Goal: Task Accomplishment & Management: Manage account settings

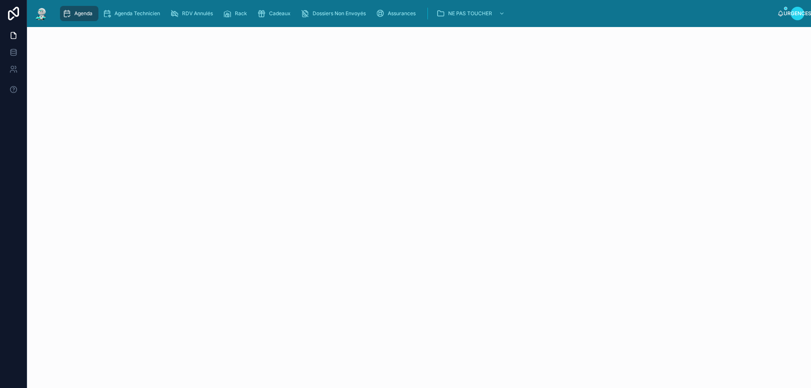
click at [60, 6] on link "Agenda" at bounding box center [79, 13] width 38 height 15
click at [74, 9] on div "Agenda" at bounding box center [79, 14] width 33 height 14
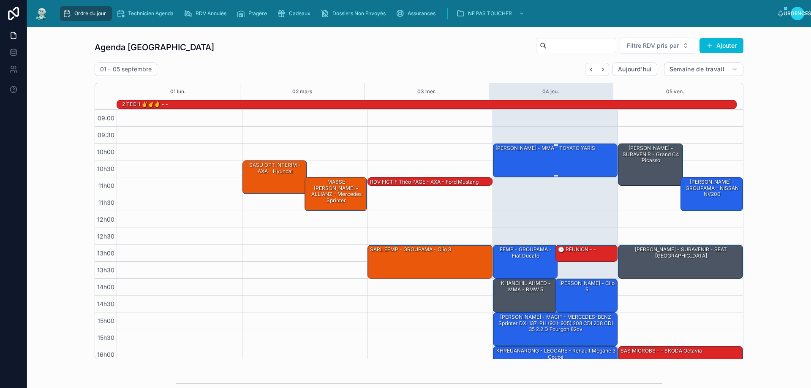
scroll to position [55, 0]
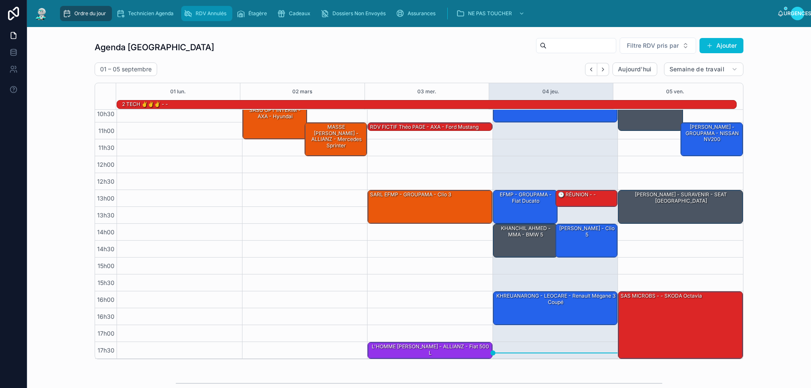
drag, startPoint x: 203, startPoint y: 16, endPoint x: 210, endPoint y: 19, distance: 7.9
click at [204, 16] on font "RDV Annulés" at bounding box center [211, 13] width 31 height 6
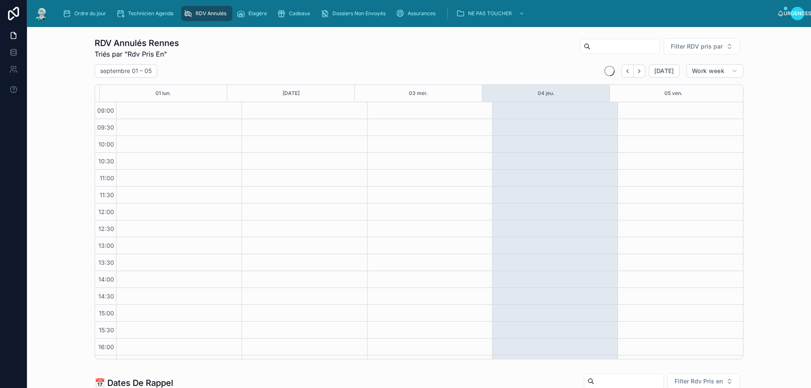
scroll to position [47, 0]
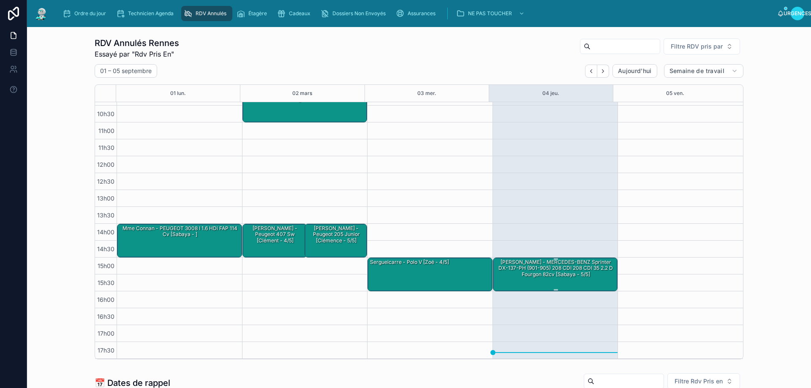
click at [549, 278] on div "[PERSON_NAME] - MERCEDES-BENZ Sprinter DX-137-PH (901-905) 208 CDI 208 CDI 35 2…" at bounding box center [556, 268] width 122 height 20
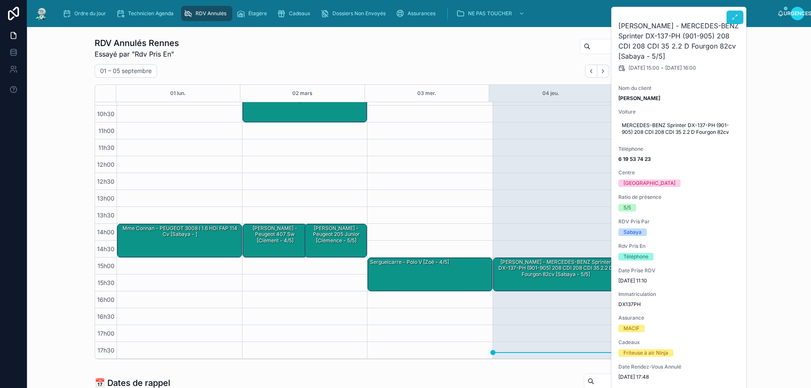
click at [734, 16] on icon at bounding box center [734, 17] width 7 height 7
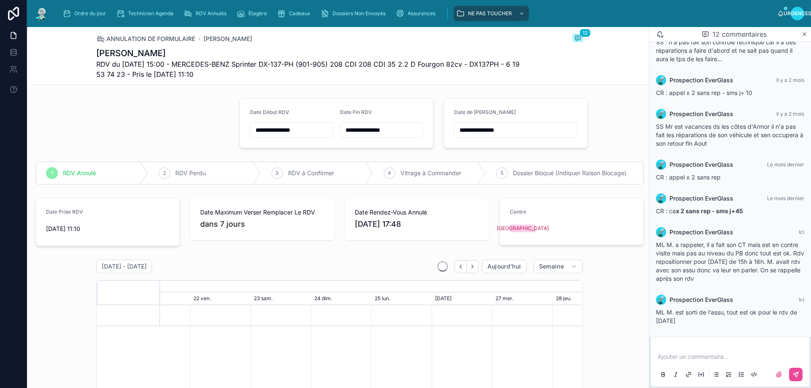
scroll to position [0, 633]
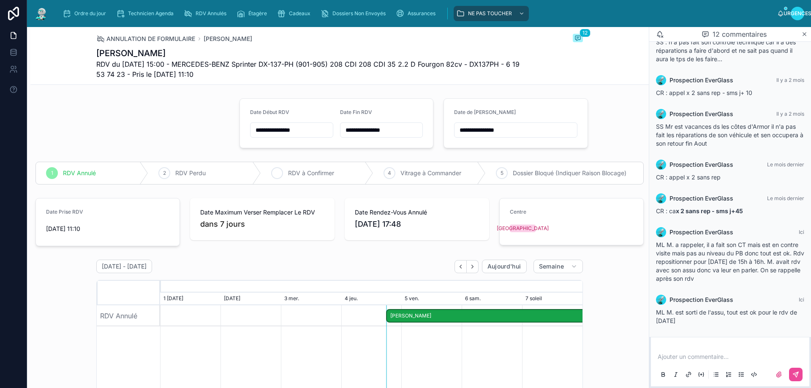
click at [302, 171] on font "RDV à Confirmer" at bounding box center [311, 172] width 46 height 7
click at [81, 11] on font "Ordre du jour" at bounding box center [90, 13] width 32 height 6
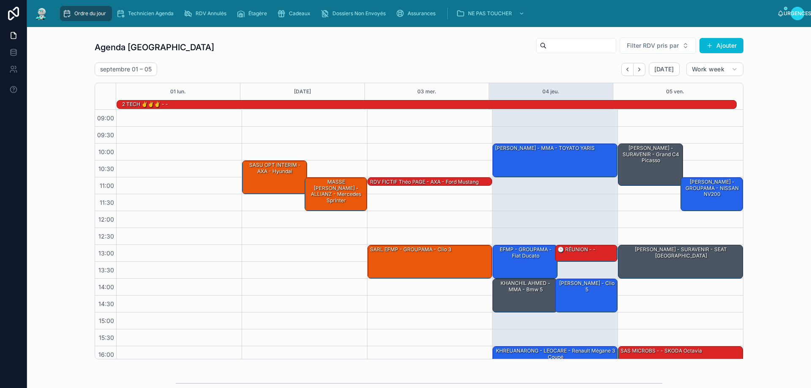
scroll to position [55, 0]
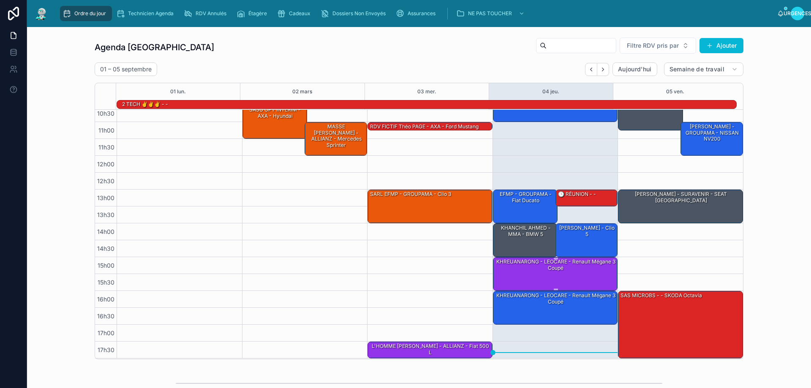
click at [546, 281] on div "KHREUANARONG - LEOCARE - Renault Mégane 3 coupé" at bounding box center [556, 274] width 122 height 32
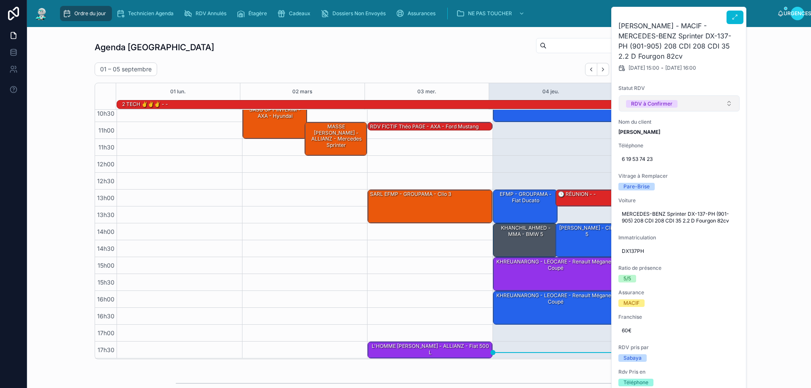
click at [731, 103] on button "RDV à Confirmer" at bounding box center [679, 103] width 121 height 16
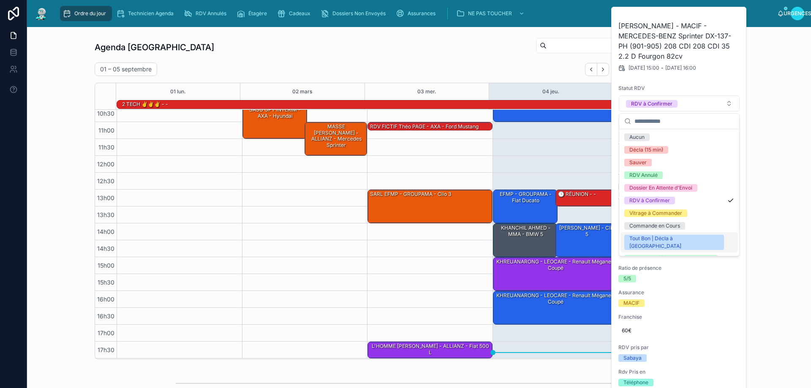
click at [656, 239] on font "Tout Bon | Décla à [GEOGRAPHIC_DATA]" at bounding box center [655, 242] width 52 height 14
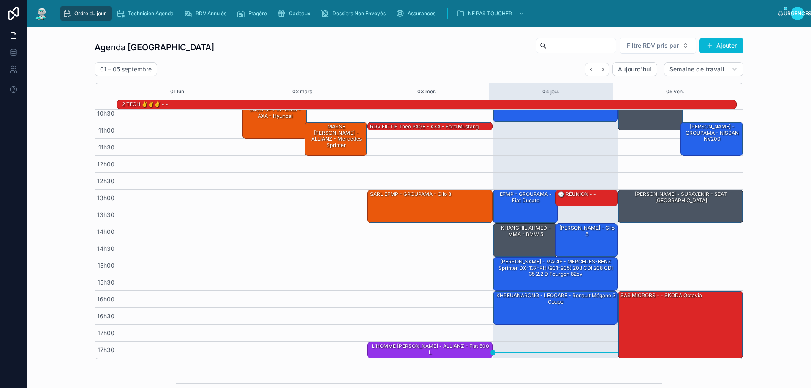
click at [570, 268] on font "[PERSON_NAME] - MACIF - MERCEDES-BENZ Sprinter DX-137-PH (901-905) 208 CDI 208 …" at bounding box center [555, 267] width 114 height 19
click at [563, 302] on div "KHREUANARONG - LEOCARE - Renault Mégane 3 coupé" at bounding box center [556, 299] width 122 height 14
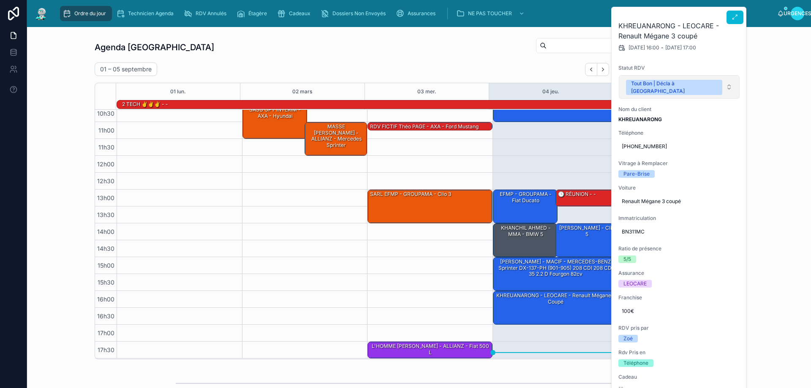
click at [732, 81] on button "Tout Bon | Décla à [GEOGRAPHIC_DATA]" at bounding box center [679, 87] width 121 height 24
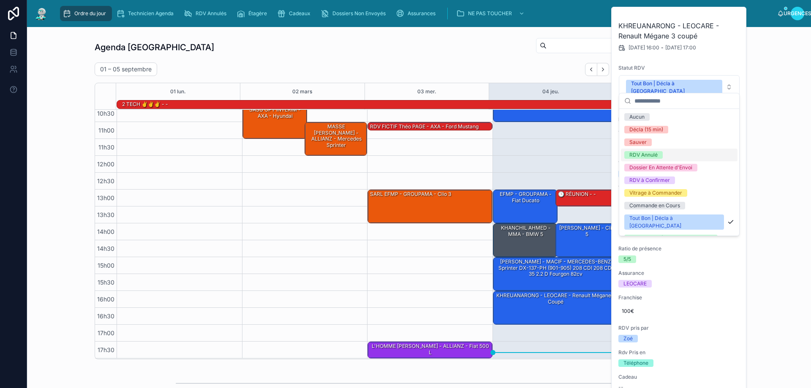
click at [652, 152] on font "RDV Annulé" at bounding box center [643, 155] width 28 height 6
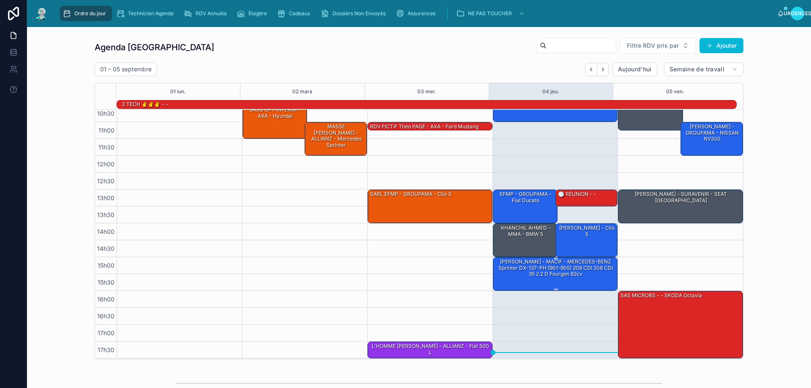
click at [563, 274] on font "[PERSON_NAME] - MACIF - MERCEDES-BENZ Sprinter DX-137-PH (901-905) 208 CDI 208 …" at bounding box center [555, 267] width 114 height 19
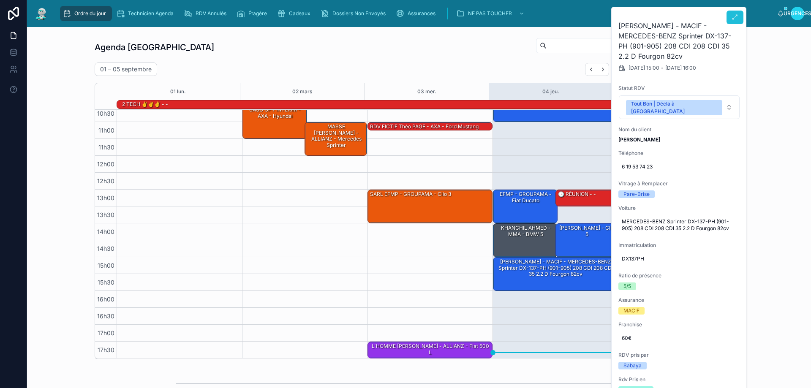
click at [733, 17] on icon at bounding box center [734, 17] width 7 height 7
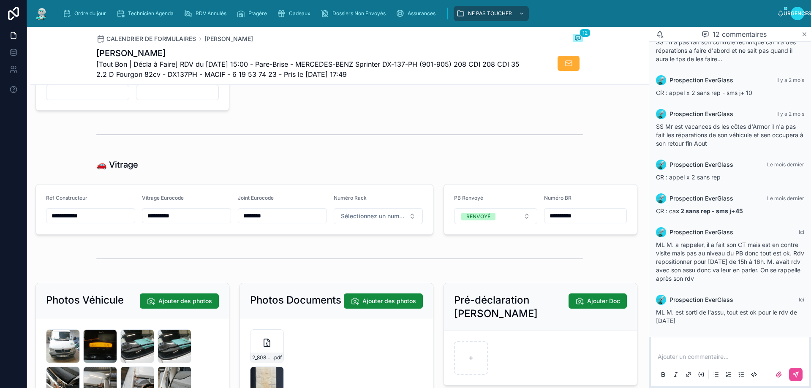
scroll to position [1014, 0]
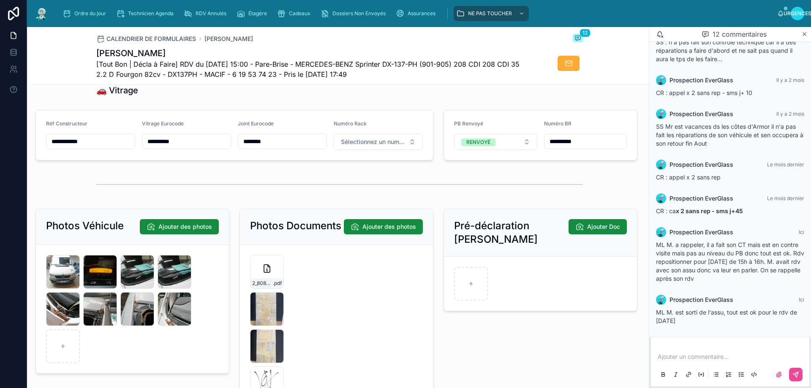
type input "*******"
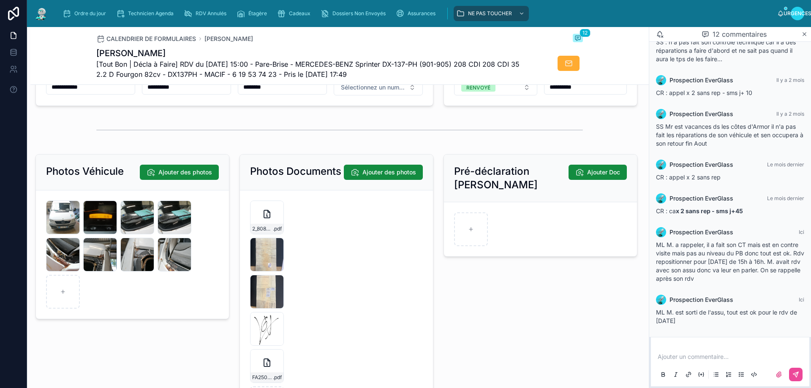
type input "**********"
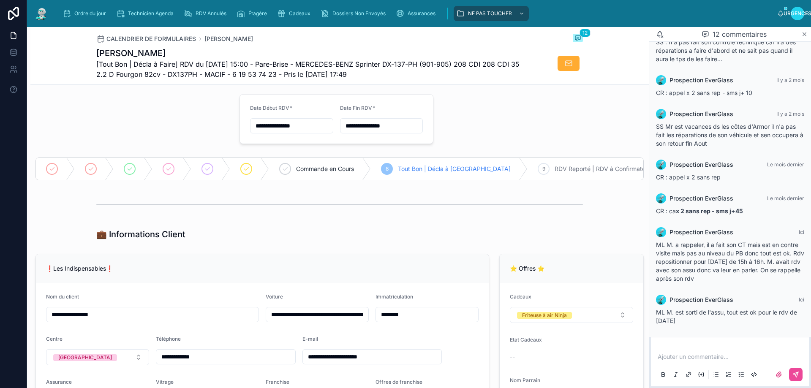
scroll to position [0, 0]
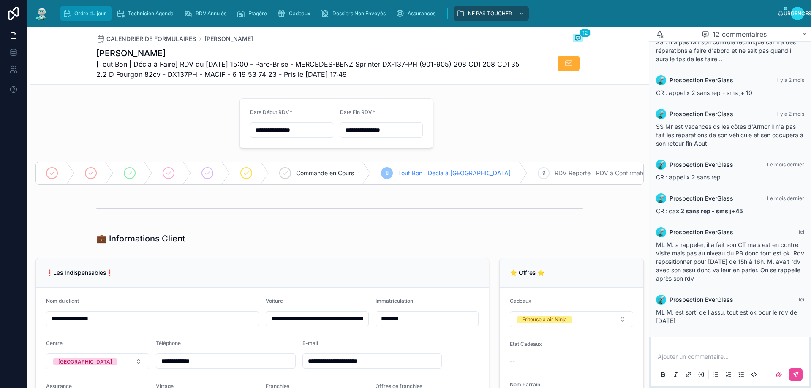
click at [81, 8] on div "Ordre du jour" at bounding box center [86, 14] width 47 height 14
